Goal: Find specific page/section: Find specific page/section

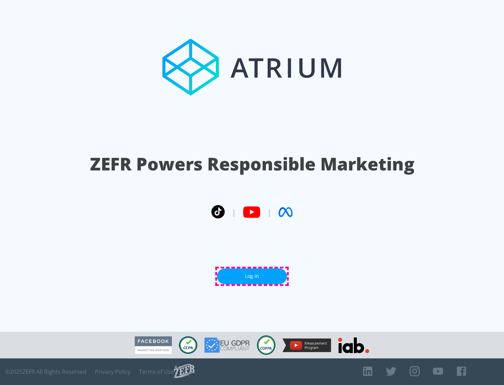
click at [252, 276] on link "Log In" at bounding box center [252, 276] width 70 height 16
